Goal: Information Seeking & Learning: Learn about a topic

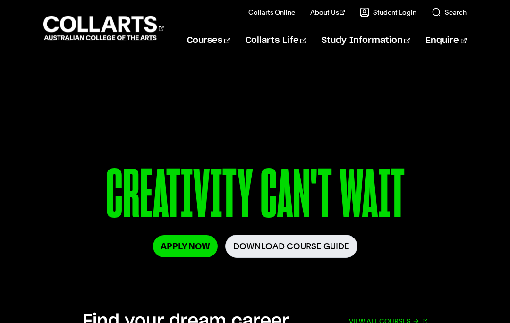
click at [331, 85] on link "Faculty" at bounding box center [341, 87] width 79 height 13
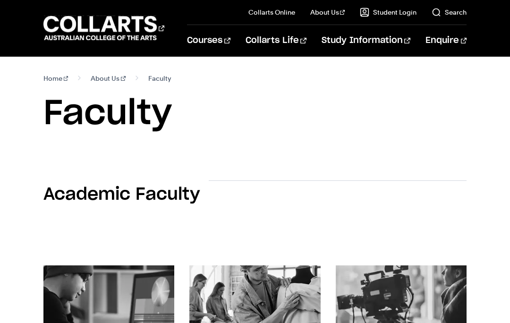
click at [329, 89] on link "Faculty" at bounding box center [341, 87] width 79 height 13
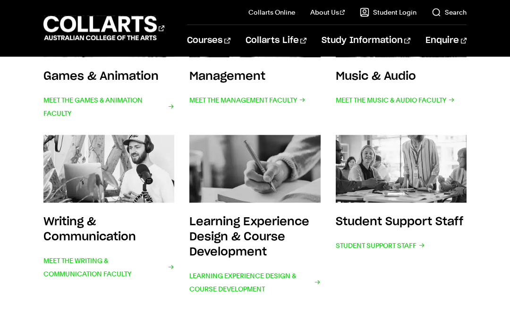
scroll to position [408, 0]
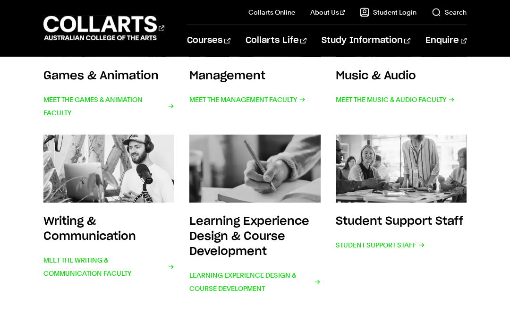
click at [392, 246] on span "Student Support Staff" at bounding box center [379, 244] width 89 height 13
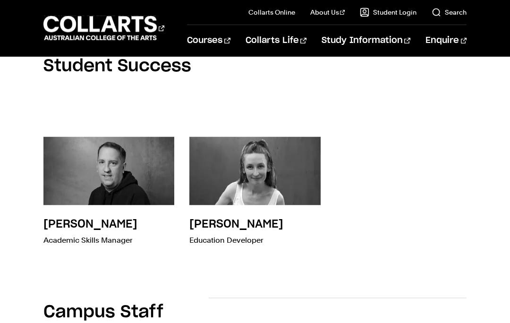
scroll to position [657, 0]
click at [283, 219] on h3 "Dr. Alexia Cameron" at bounding box center [236, 223] width 94 height 11
click at [304, 172] on img at bounding box center [254, 170] width 131 height 68
click at [241, 239] on p "Education Developer" at bounding box center [236, 239] width 94 height 13
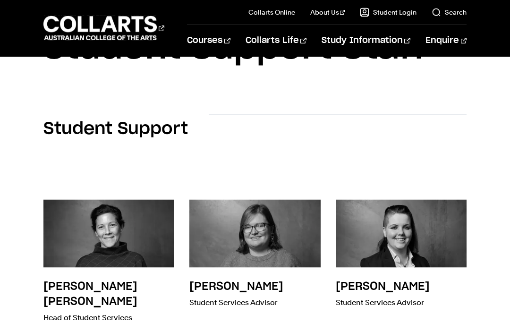
scroll to position [0, 0]
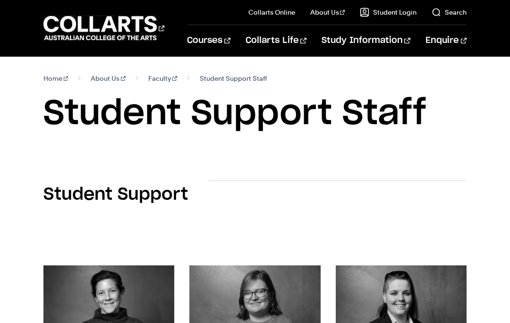
click at [327, 79] on link "Governance & Accreditation" at bounding box center [341, 70] width 79 height 23
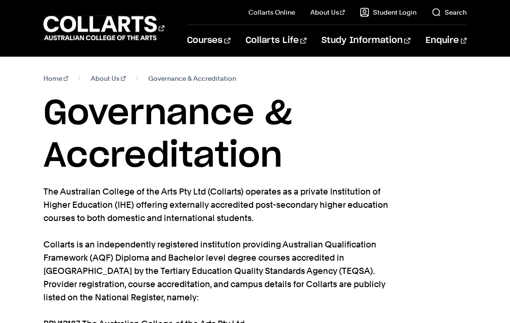
click at [326, 83] on link "Faculty" at bounding box center [341, 87] width 79 height 13
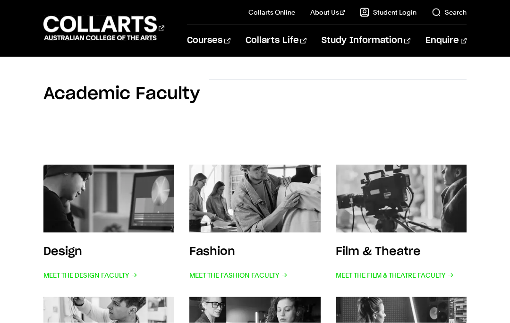
scroll to position [101, 0]
click at [433, 102] on div at bounding box center [338, 97] width 258 height 36
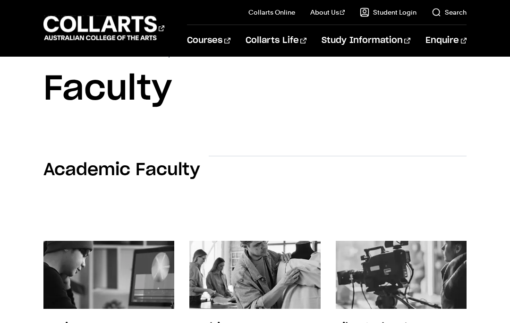
scroll to position [0, 0]
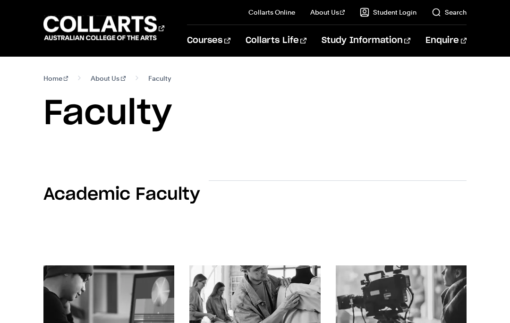
click at [332, 84] on link "Faculty" at bounding box center [341, 87] width 79 height 13
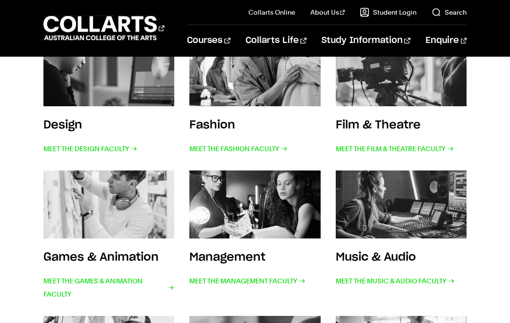
scroll to position [239, 0]
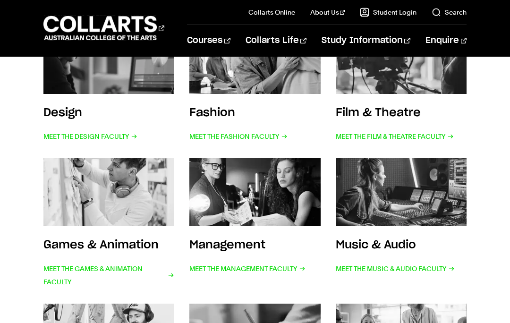
click at [426, 109] on div "Film & Theatre Meet the Film & Theatre Faculty" at bounding box center [394, 124] width 118 height 38
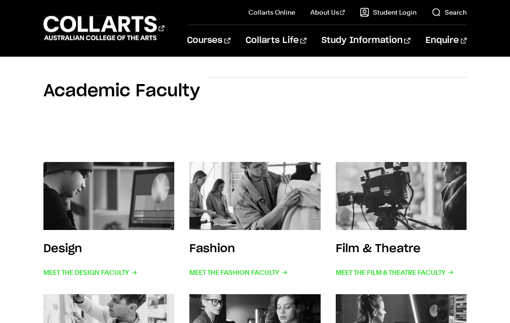
scroll to position [0, 0]
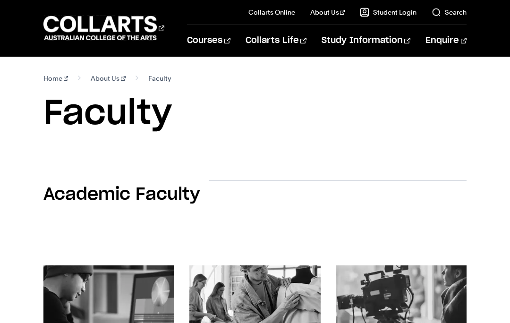
click at [328, 86] on link "Faculty" at bounding box center [341, 87] width 79 height 13
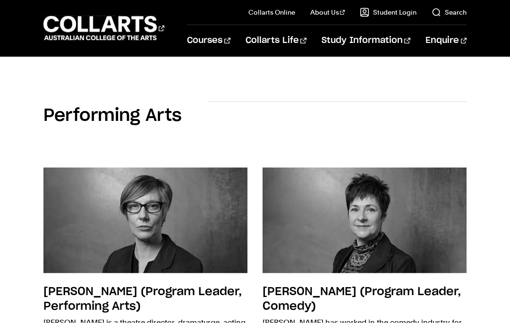
scroll to position [58, 0]
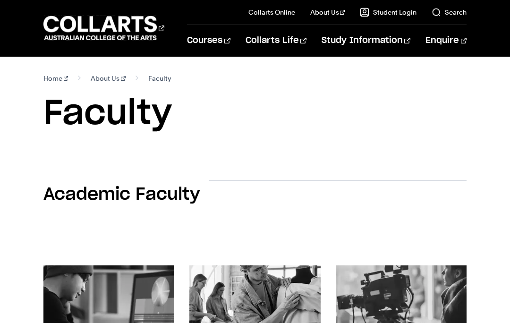
click at [353, 106] on link "Careers at Collarts" at bounding box center [341, 100] width 79 height 13
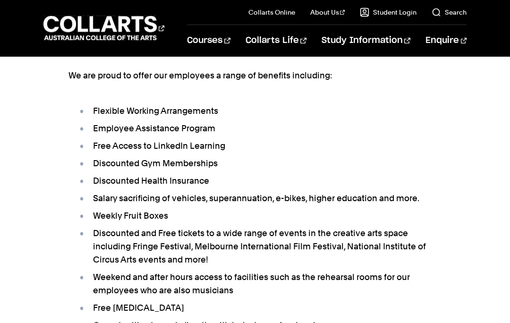
scroll to position [323, 0]
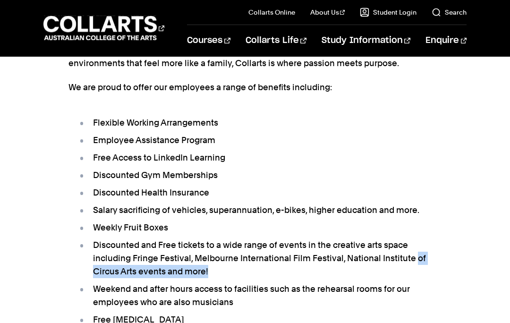
click at [490, 168] on div "At Collarts, you're welcome here: be yourself, we like it that way. Safety enab…" at bounding box center [255, 138] width 510 height 592
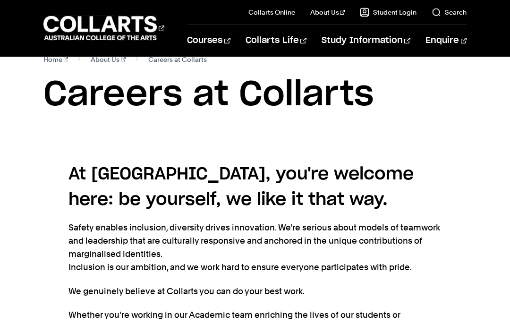
scroll to position [0, 0]
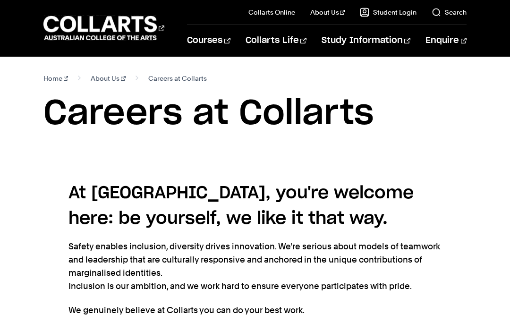
click at [327, 84] on link "Faculty" at bounding box center [341, 87] width 79 height 13
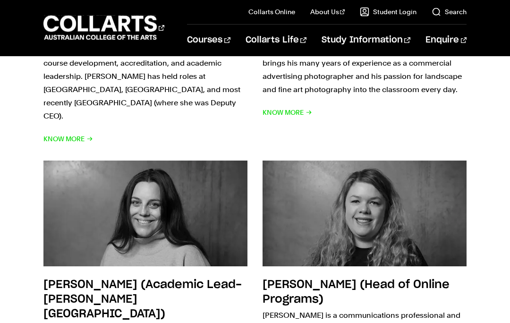
scroll to position [2646, 0]
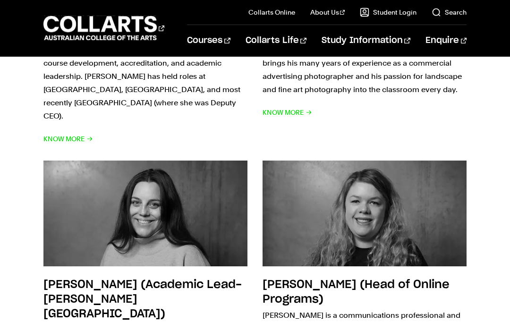
click at [288, 15] on link "Collarts Online" at bounding box center [271, 12] width 47 height 9
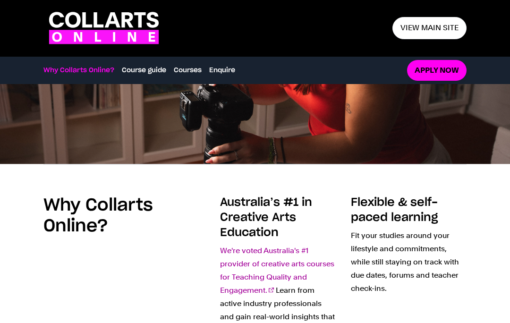
scroll to position [152, 0]
